Goal: Information Seeking & Learning: Learn about a topic

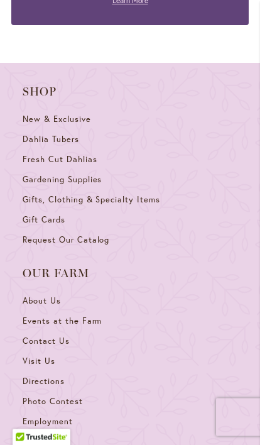
scroll to position [6798, 0]
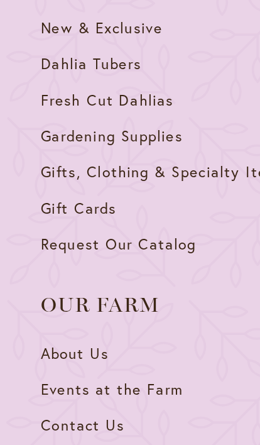
click at [50, 357] on span "Visit Us" at bounding box center [39, 362] width 33 height 11
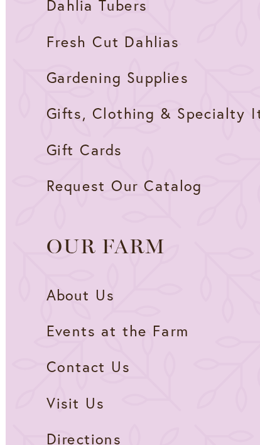
scroll to position [6769, 0]
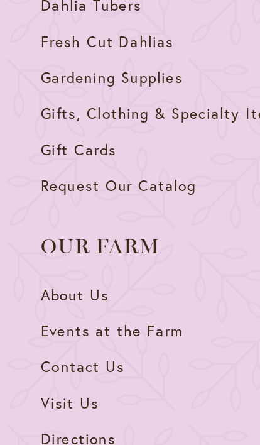
click at [51, 406] on span "Directions" at bounding box center [44, 411] width 42 height 11
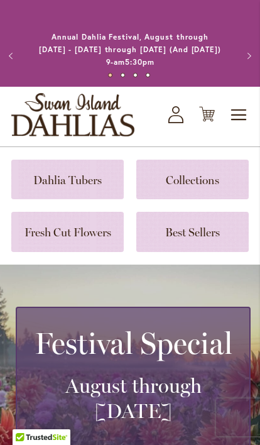
scroll to position [0, 0]
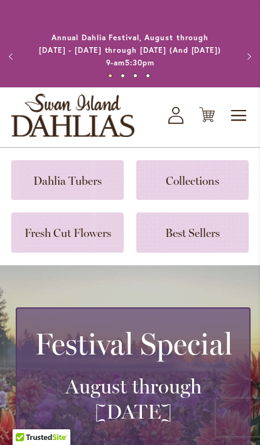
click at [248, 108] on span "Toggle Nav" at bounding box center [239, 115] width 19 height 25
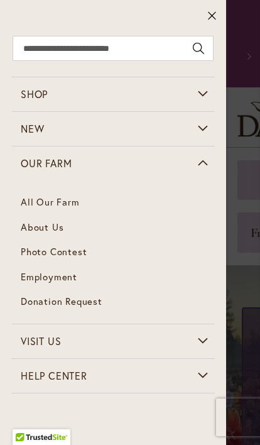
click at [62, 228] on span "About Us" at bounding box center [42, 227] width 43 height 13
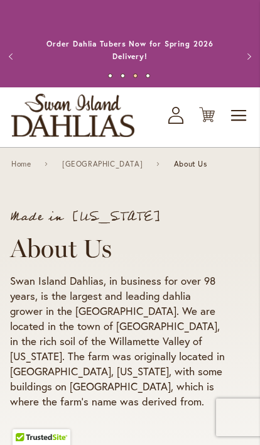
click at [238, 110] on span "Toggle Nav" at bounding box center [239, 115] width 19 height 25
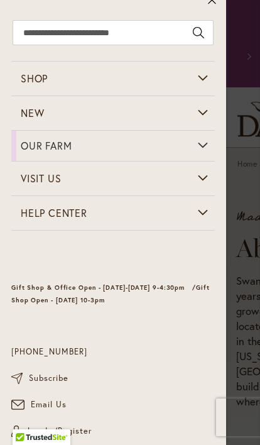
scroll to position [16, 0]
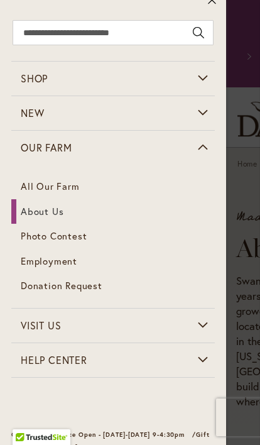
click at [152, 187] on link "All Our Farm" at bounding box center [113, 186] width 204 height 25
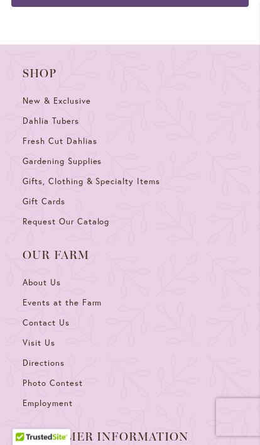
scroll to position [2374, 0]
click at [99, 297] on span "Events at the Farm" at bounding box center [62, 302] width 79 height 11
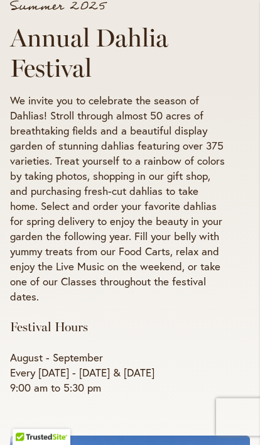
scroll to position [198, 0]
